Goal: Information Seeking & Learning: Check status

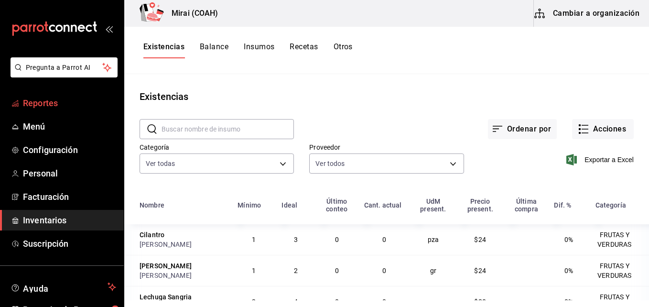
click at [58, 103] on span "Reportes" at bounding box center [69, 103] width 93 height 13
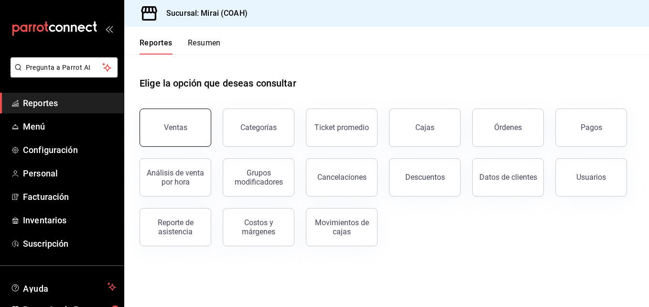
click at [183, 130] on div "Ventas" at bounding box center [175, 127] width 23 height 9
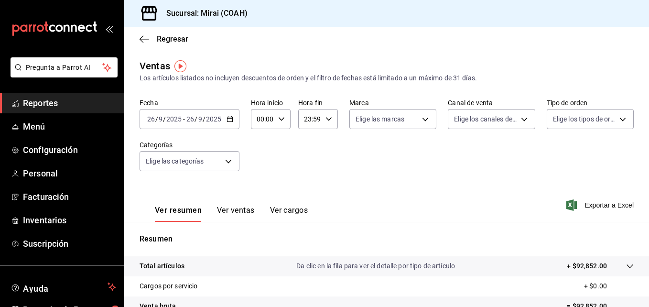
click at [229, 121] on \(Stroke\) "button" at bounding box center [230, 119] width 6 height 5
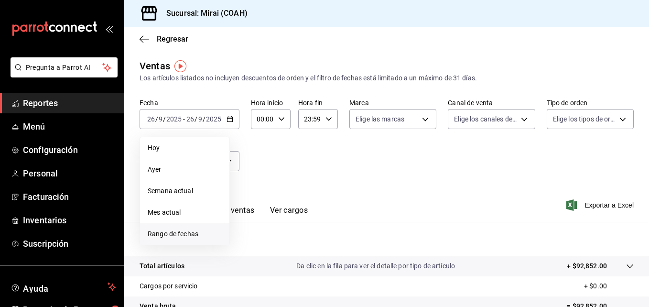
click at [188, 239] on span "Rango de fechas" at bounding box center [185, 234] width 74 height 10
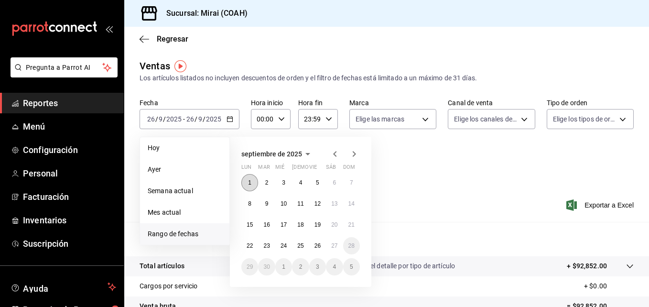
click at [252, 181] on button "1" at bounding box center [249, 182] width 17 height 17
click at [334, 248] on abbr "27" at bounding box center [334, 245] width 6 height 7
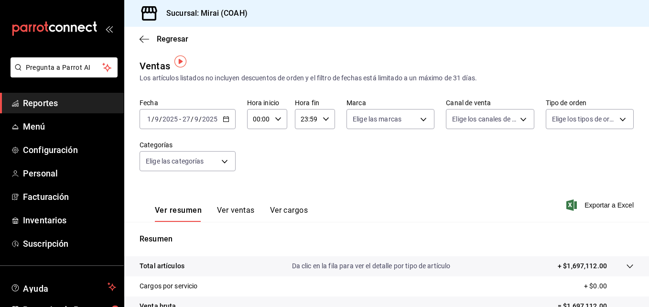
scroll to position [151, 0]
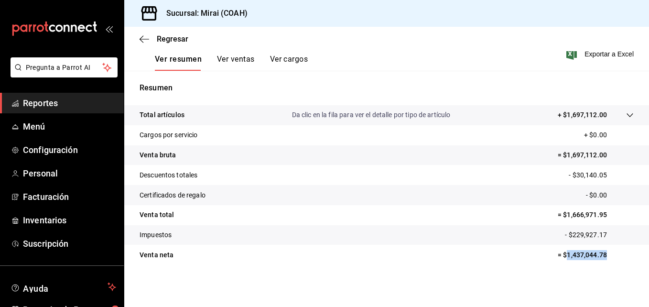
drag, startPoint x: 559, startPoint y: 256, endPoint x: 604, endPoint y: 264, distance: 45.8
click at [604, 264] on tr "Venta [PERSON_NAME] = $1,437,044.78" at bounding box center [386, 255] width 525 height 20
copy p "1,437,044.78"
